Goal: Check status: Check status

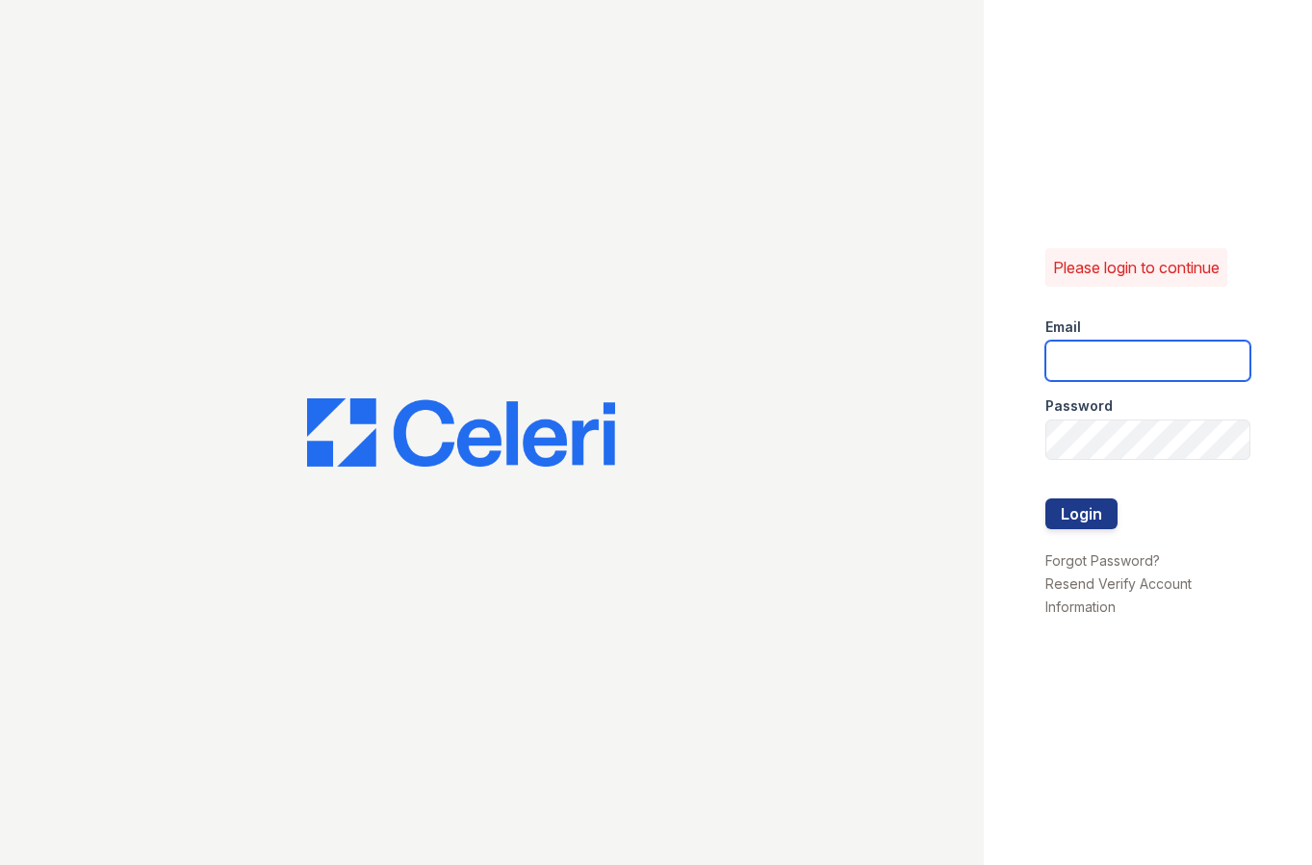
click at [1155, 342] on input "email" at bounding box center [1147, 361] width 205 height 40
type input "[EMAIL_ADDRESS][DOMAIN_NAME]"
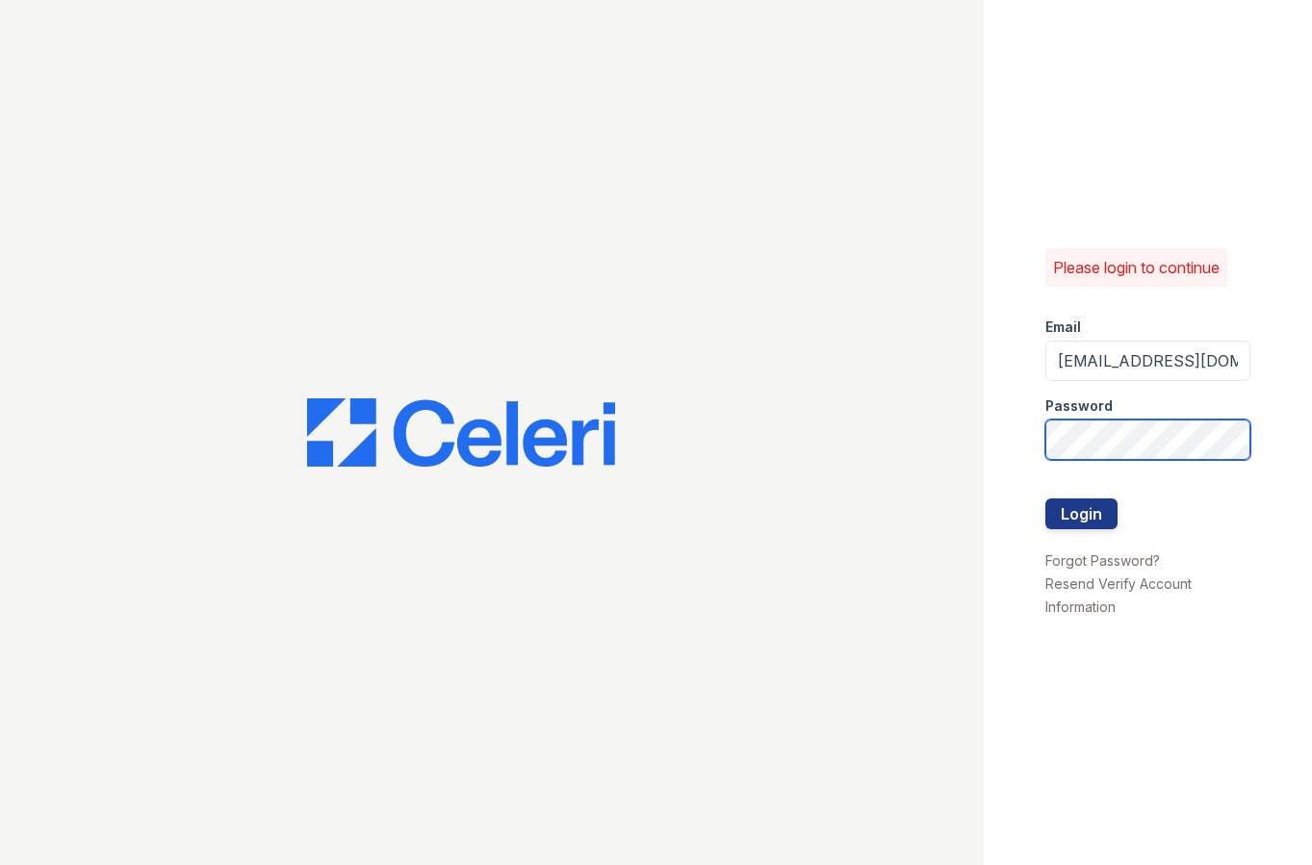
click at [1045, 499] on button "Login" at bounding box center [1081, 514] width 72 height 31
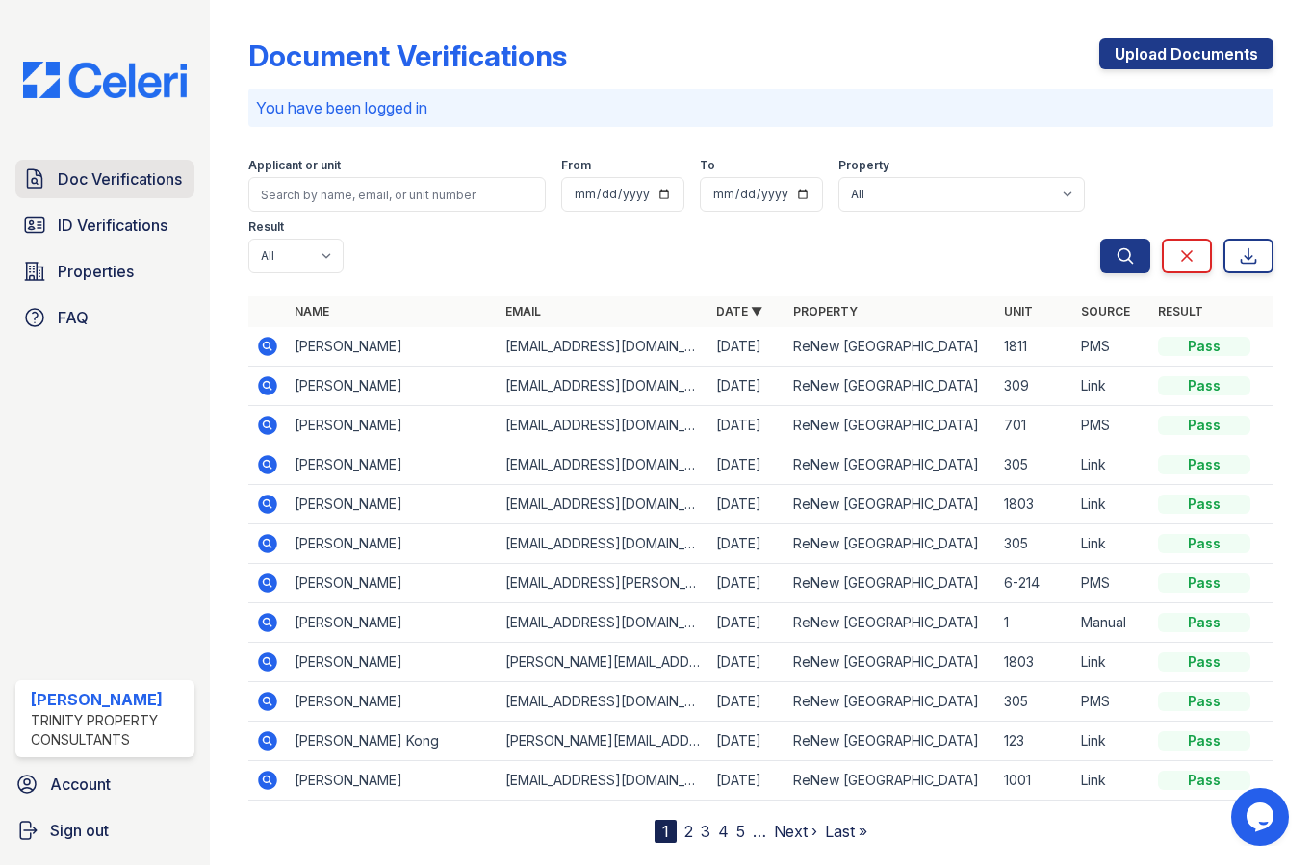
click at [85, 177] on span "Doc Verifications" at bounding box center [120, 178] width 124 height 23
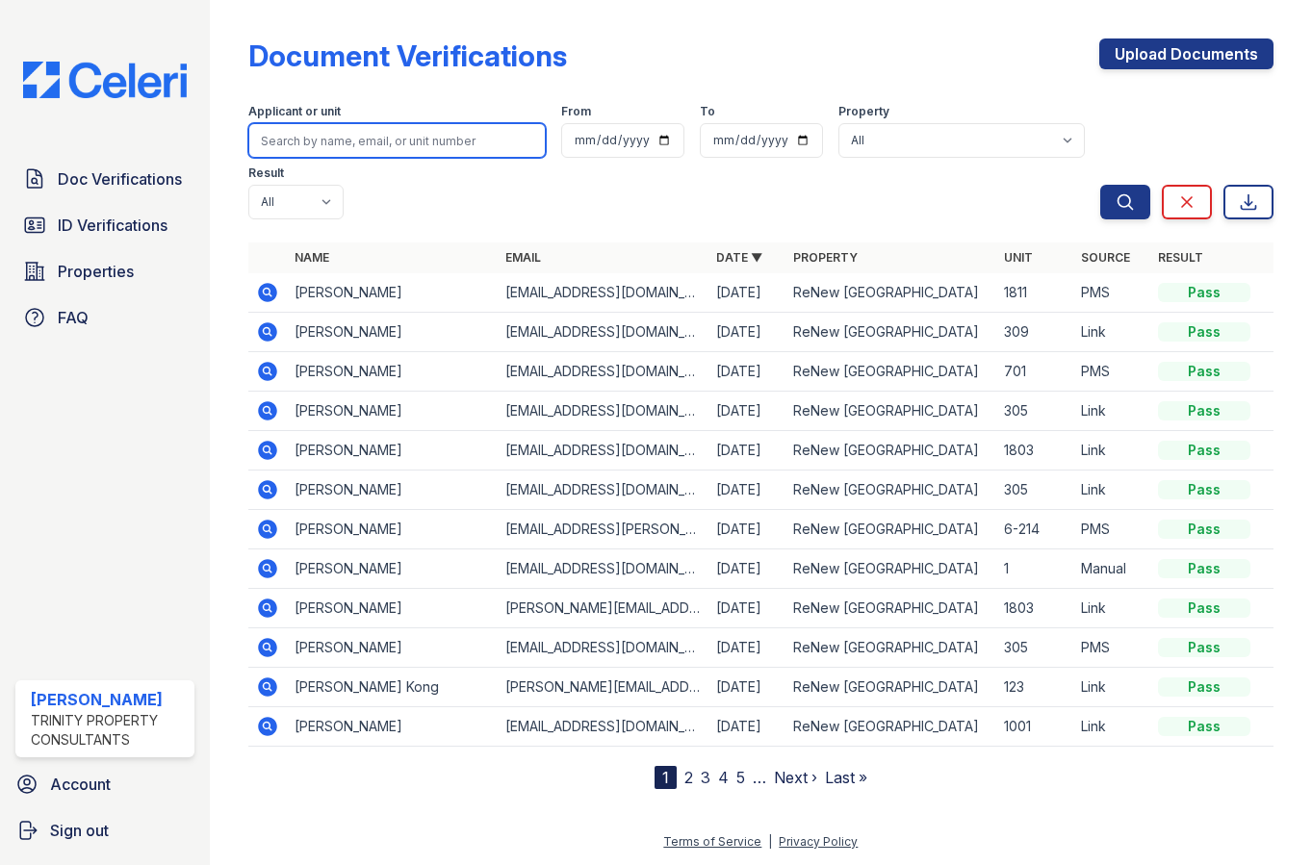
click at [322, 143] on input "search" at bounding box center [397, 140] width 298 height 35
type input "reilly"
click at [1100, 185] on button "Search" at bounding box center [1125, 202] width 50 height 35
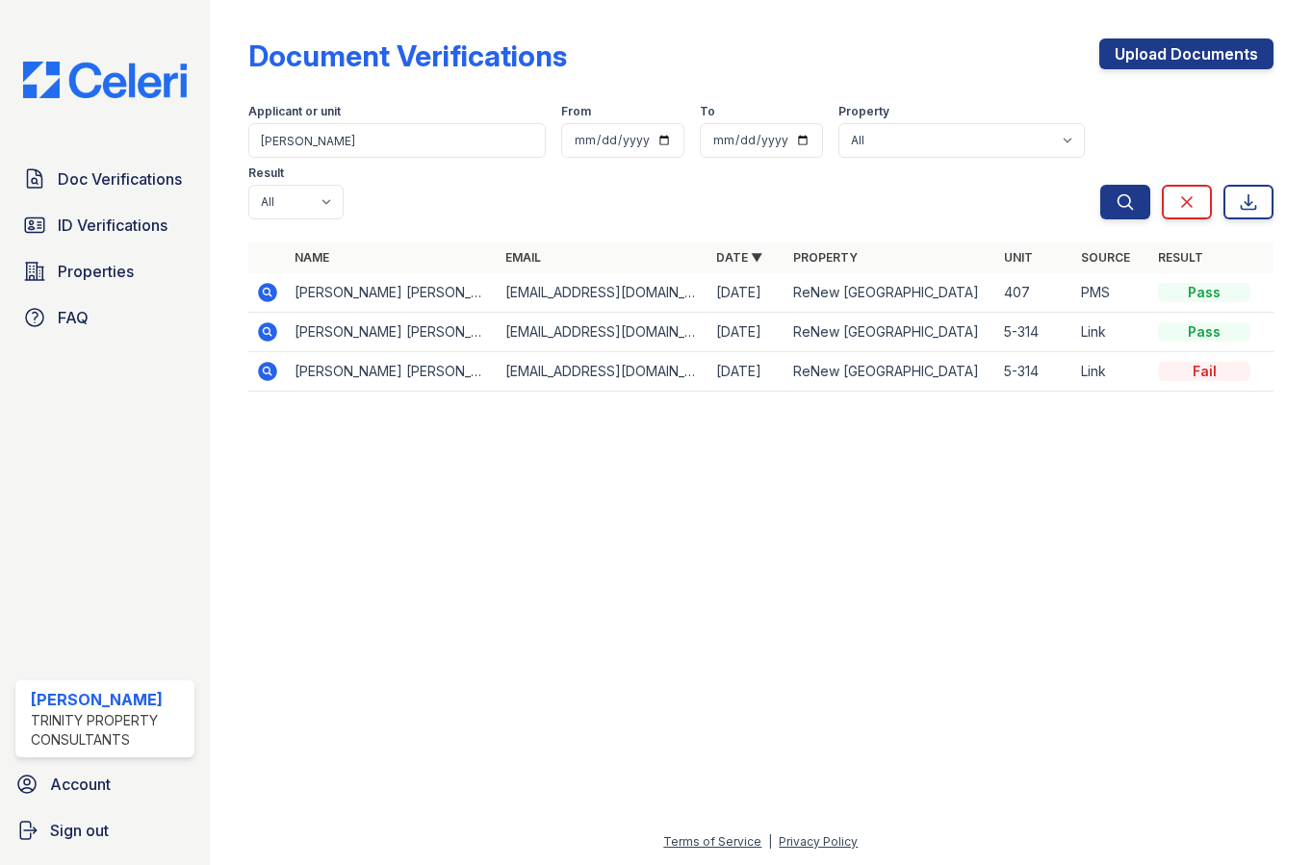
click at [260, 298] on icon at bounding box center [267, 292] width 19 height 19
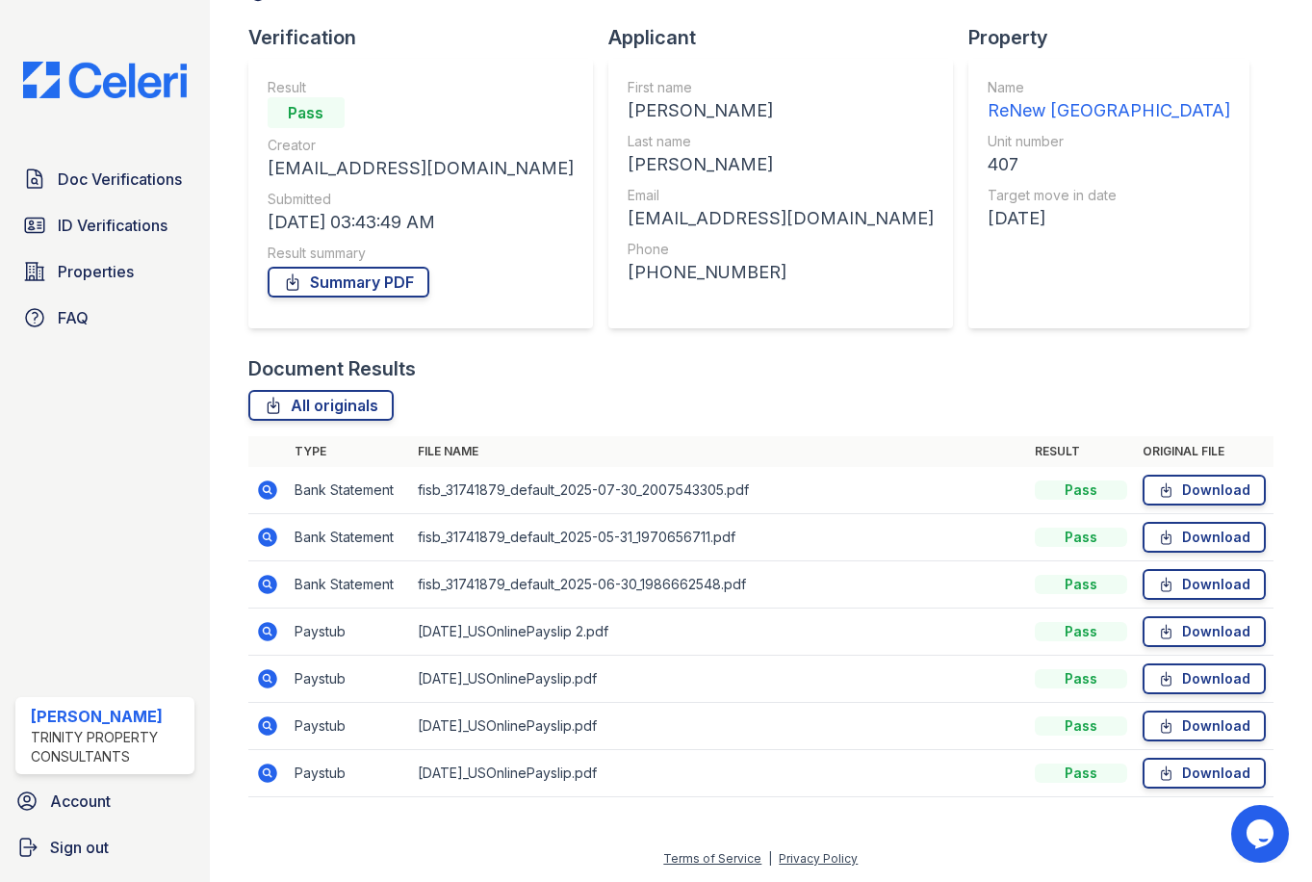
scroll to position [118, 0]
click at [138, 217] on span "ID Verifications" at bounding box center [113, 225] width 110 height 23
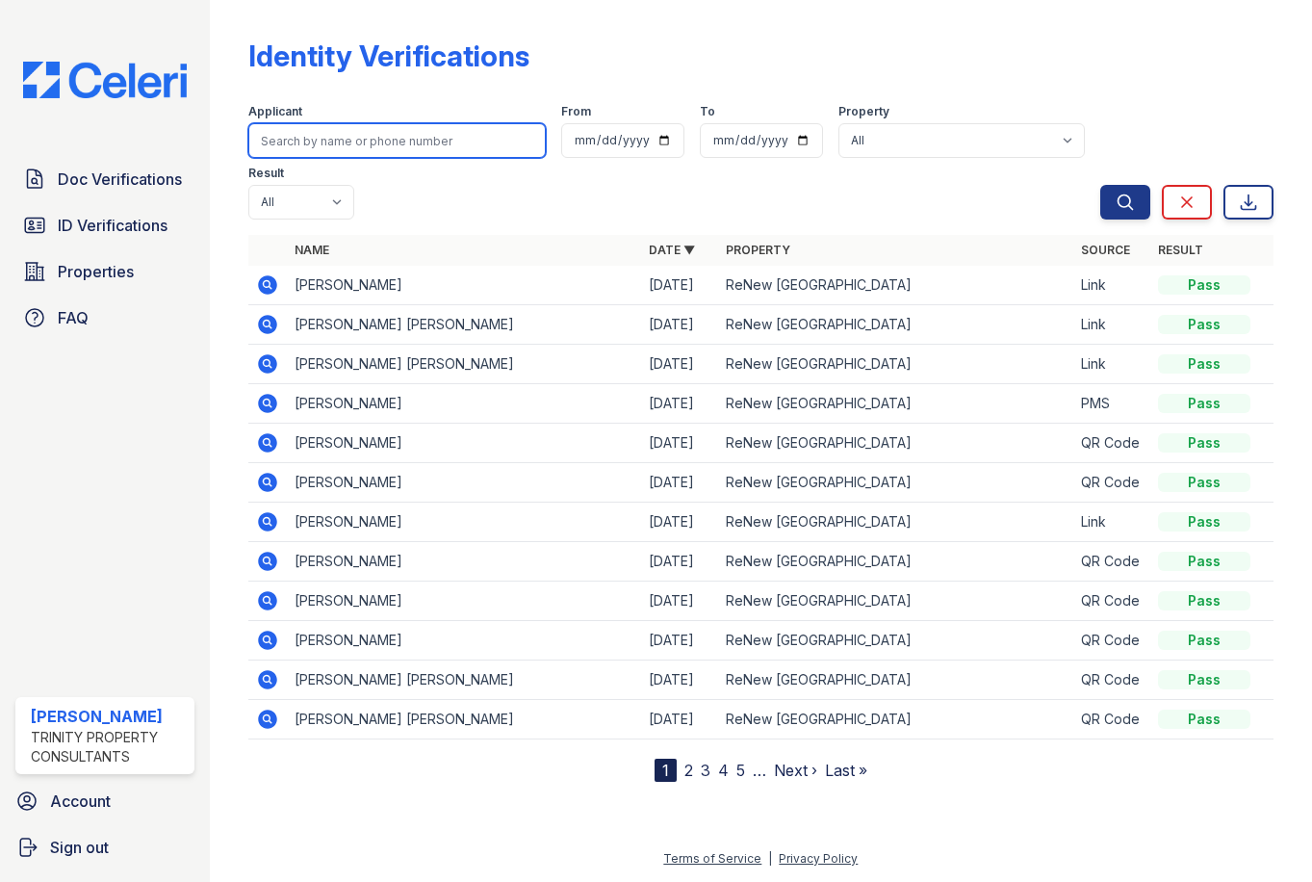
click at [460, 130] on input "search" at bounding box center [397, 140] width 298 height 35
type input "gianni"
click at [1100, 185] on button "Search" at bounding box center [1125, 202] width 50 height 35
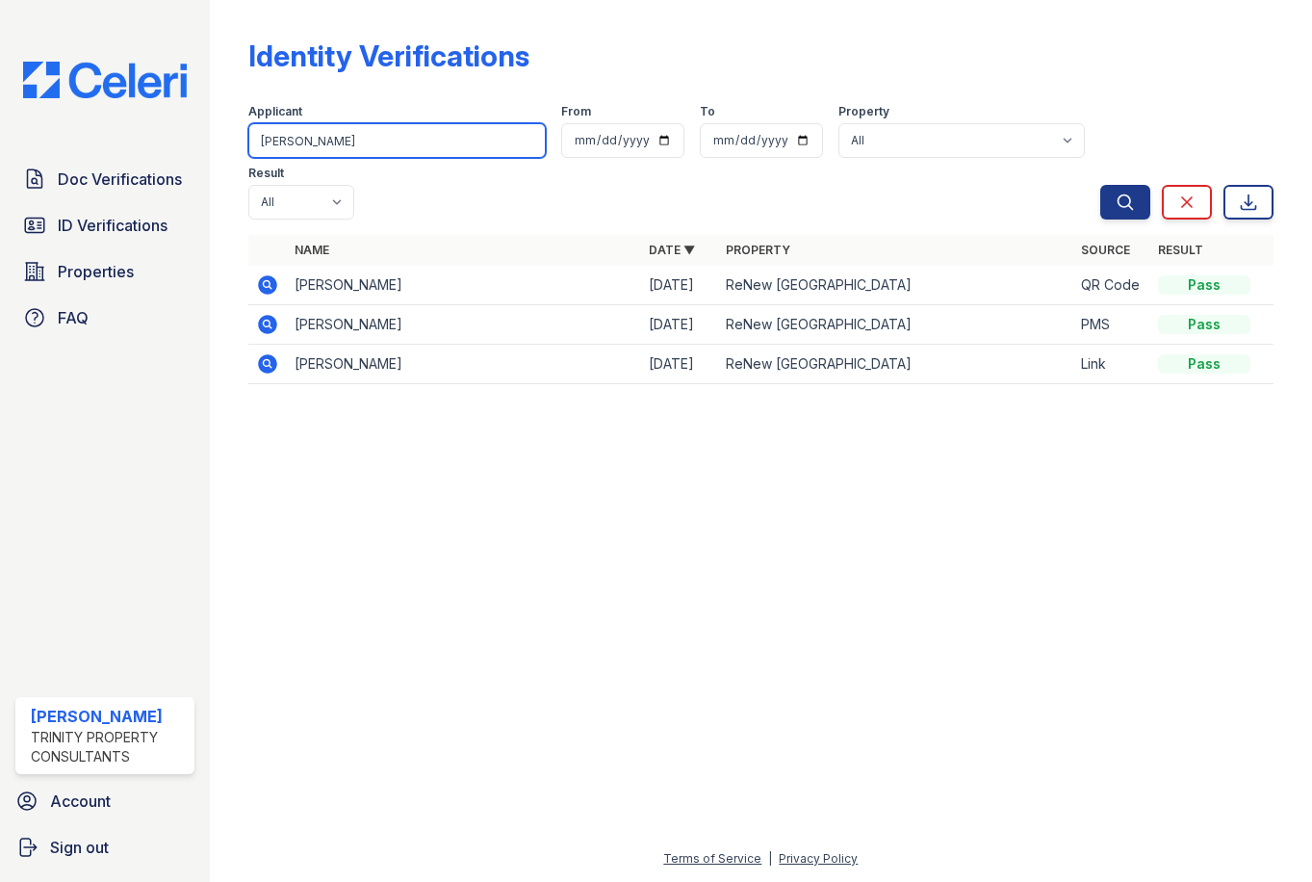
click at [370, 133] on input "gianni" at bounding box center [397, 140] width 298 height 35
type input "gianna"
click at [1100, 185] on button "Search" at bounding box center [1125, 202] width 50 height 35
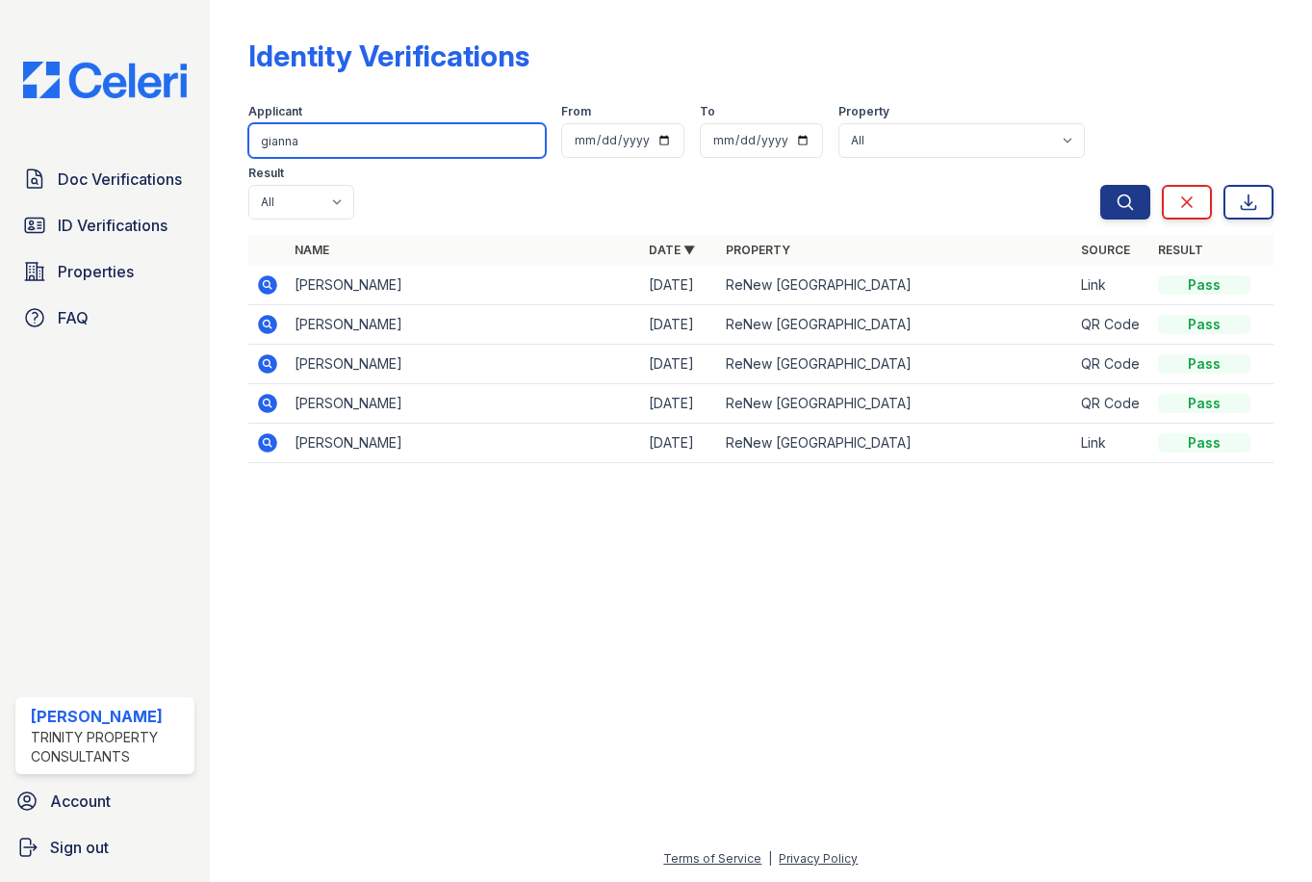
click at [527, 142] on input "gianna" at bounding box center [397, 140] width 298 height 35
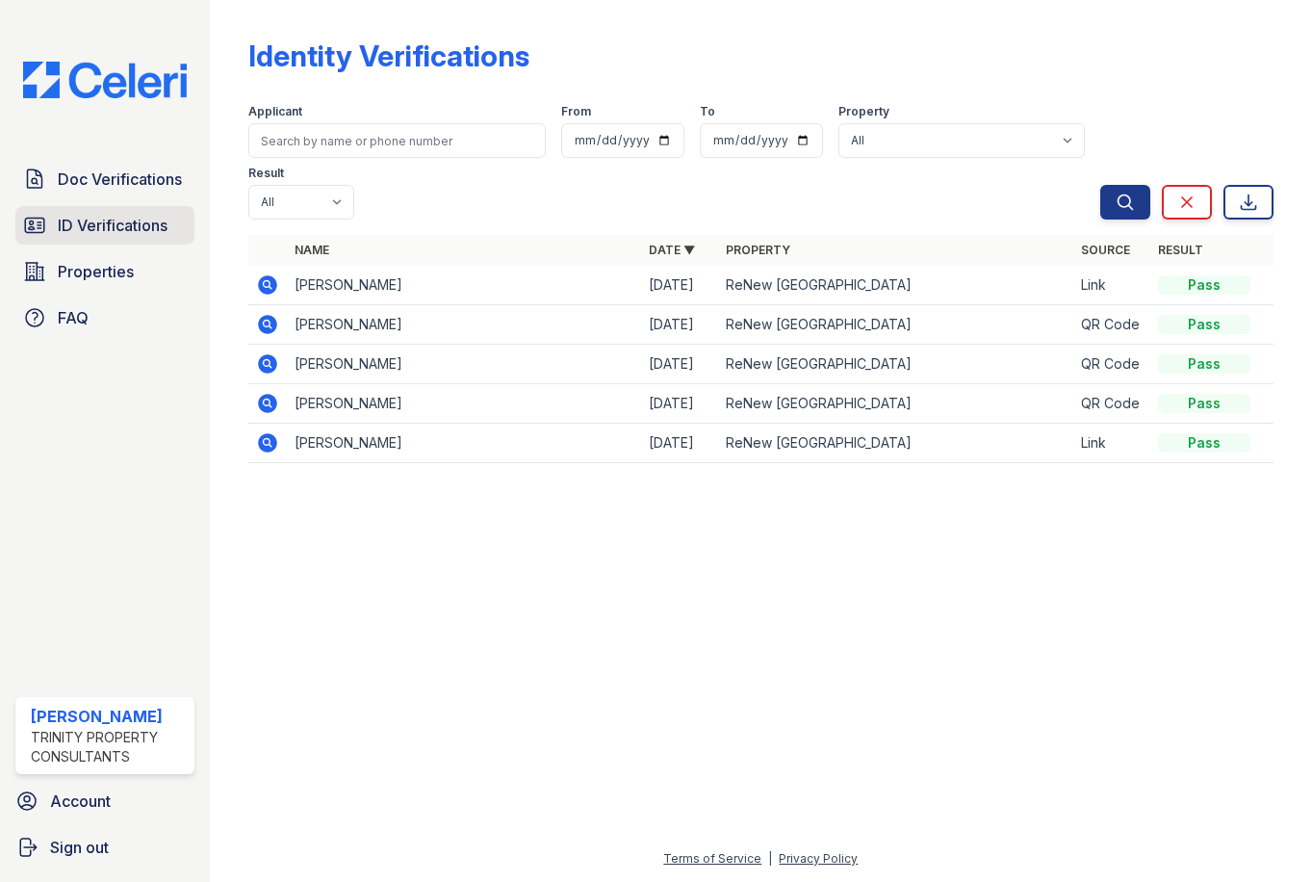
click at [109, 229] on span "ID Verifications" at bounding box center [113, 225] width 110 height 23
